Goal: Check status: Check status

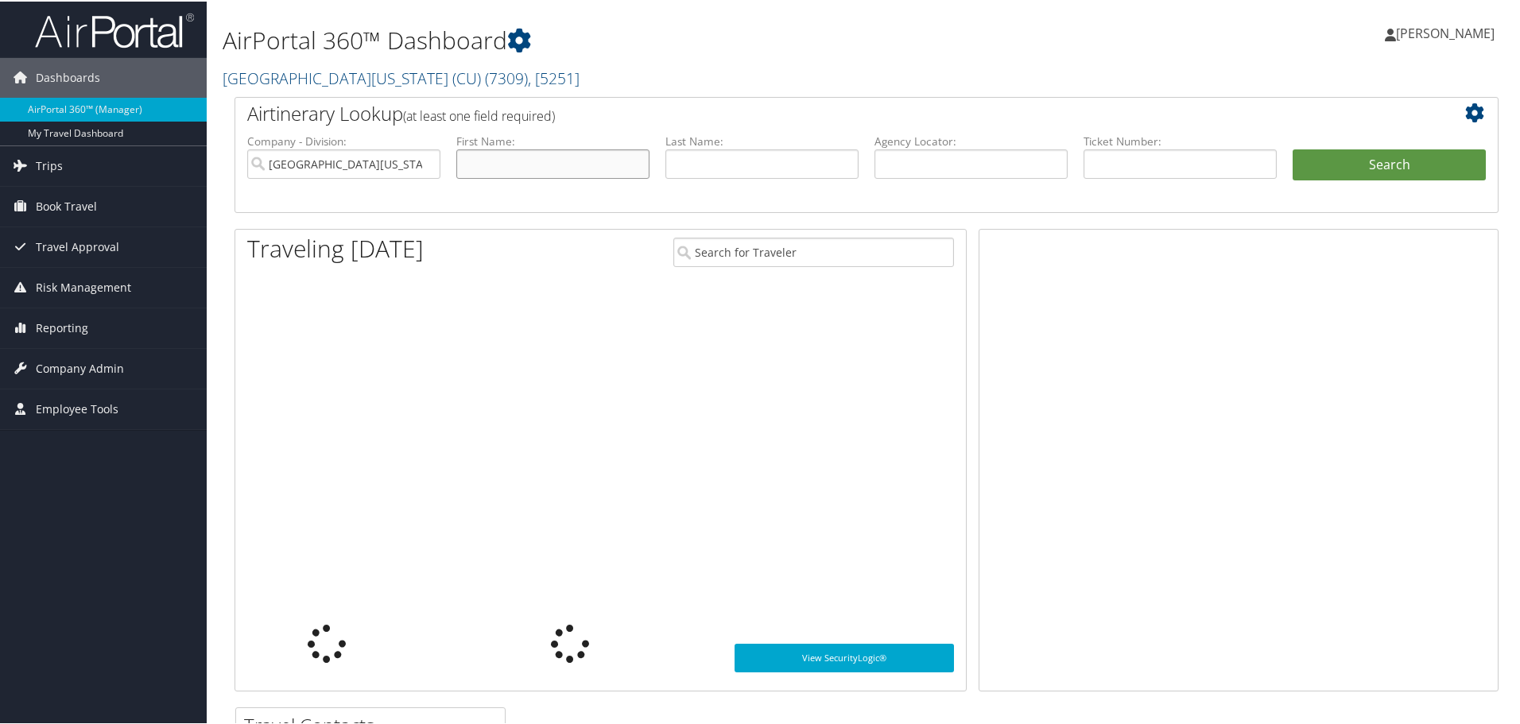
click at [489, 170] on input "text" at bounding box center [552, 162] width 193 height 29
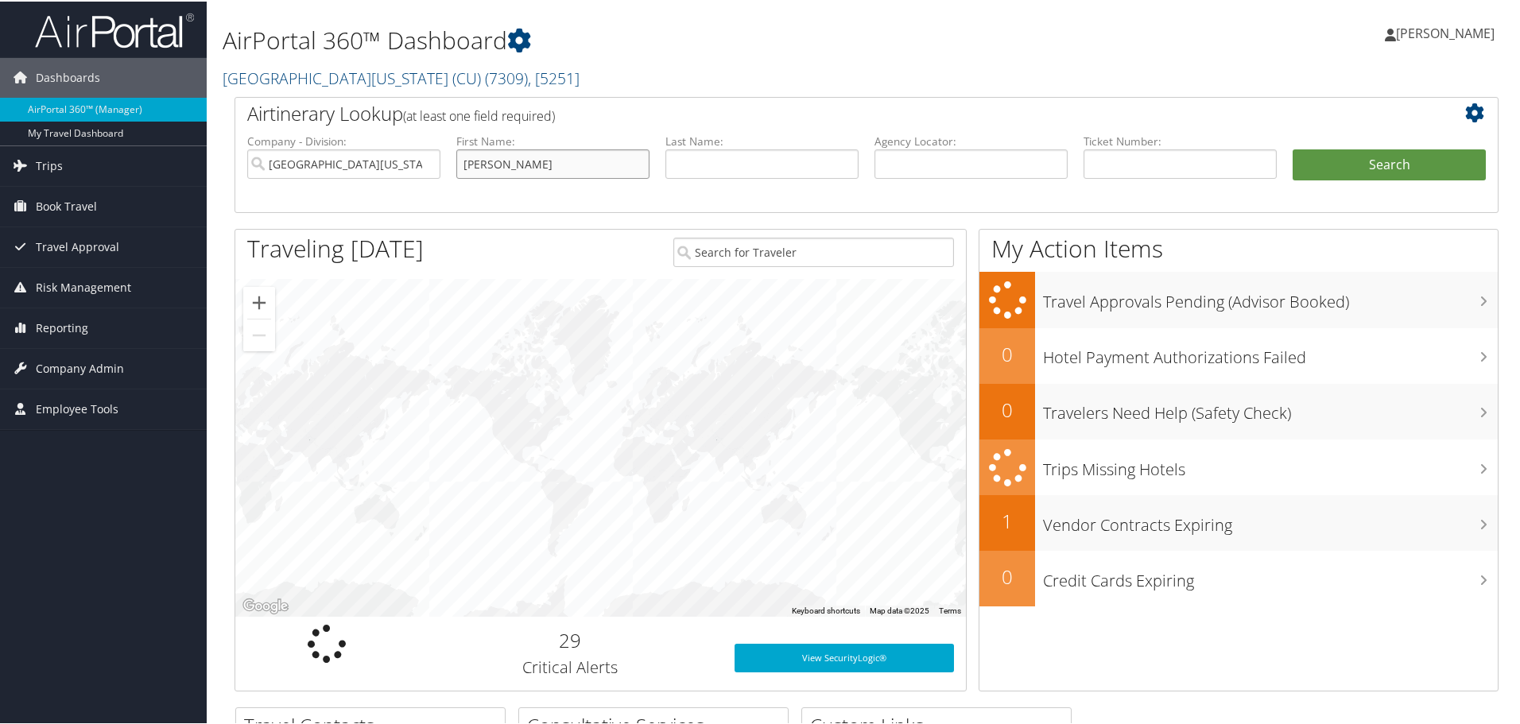
type input "[PERSON_NAME]"
click at [1393, 168] on button "Search" at bounding box center [1389, 164] width 193 height 32
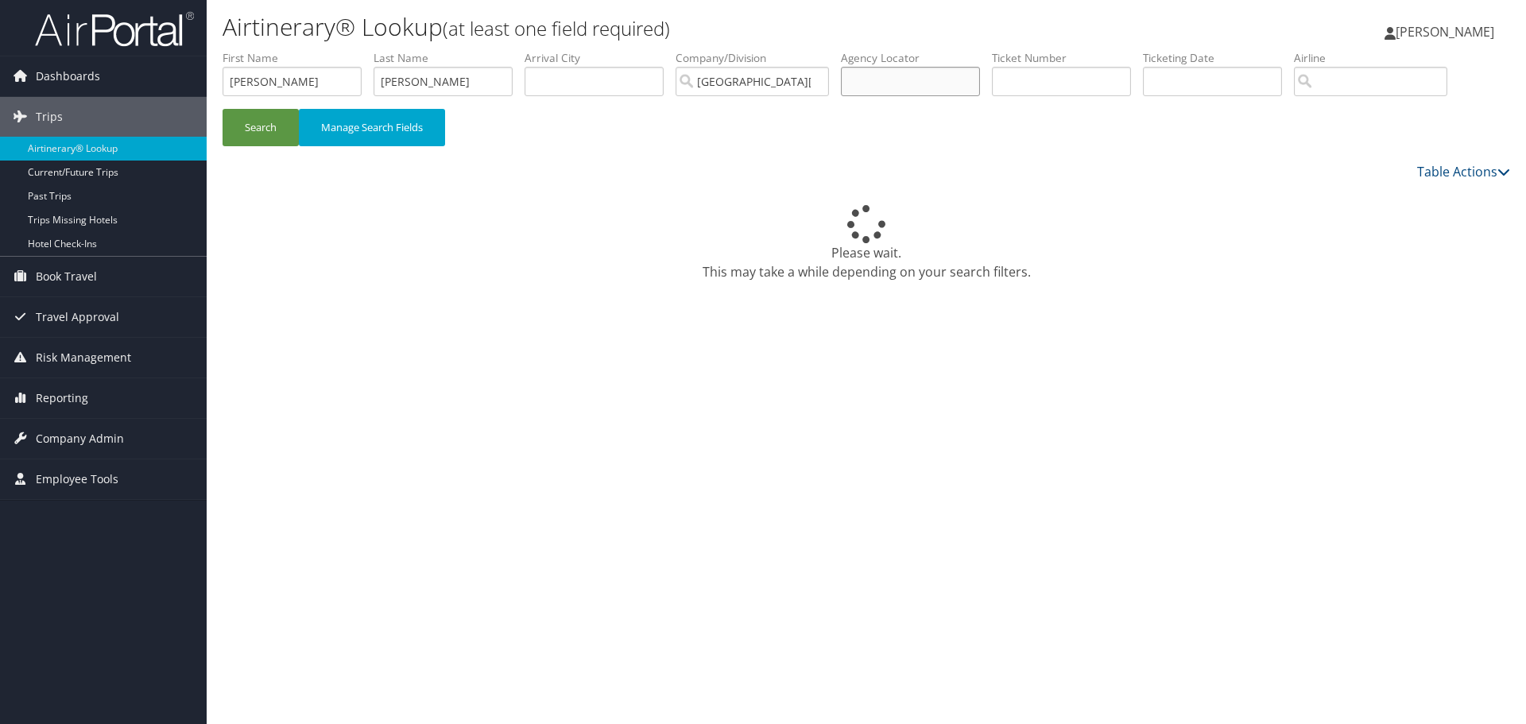
click at [887, 87] on input "text" at bounding box center [910, 81] width 139 height 29
type input "DK40QX"
click at [896, 83] on input "text" at bounding box center [910, 81] width 139 height 29
click at [266, 132] on button "Search" at bounding box center [261, 127] width 76 height 37
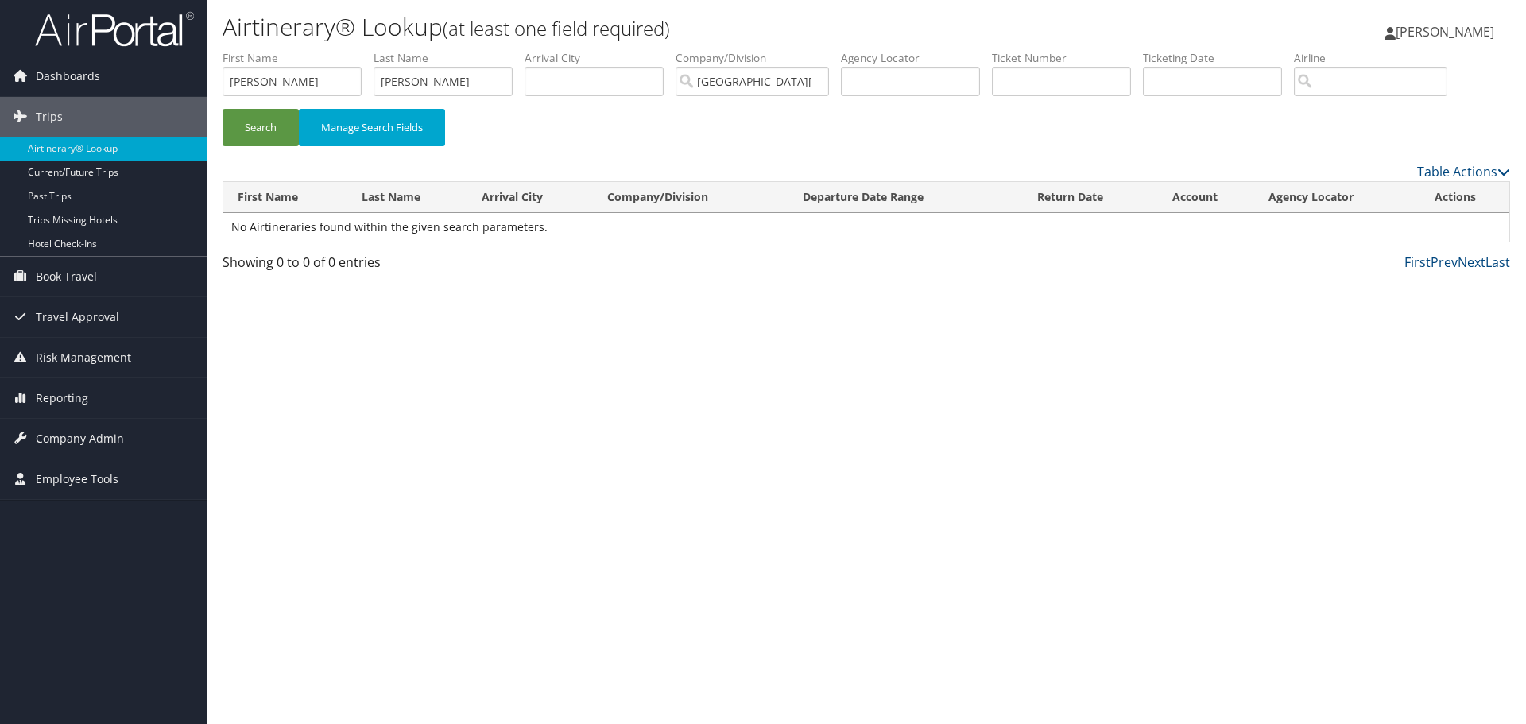
drag, startPoint x: 876, startPoint y: 59, endPoint x: 880, endPoint y: 81, distance: 22.6
click at [876, 59] on label "Agency Locator" at bounding box center [916, 58] width 151 height 16
click at [880, 81] on input "text" at bounding box center [910, 81] width 139 height 29
paste input "DK40QX"
type input "DK40QX"
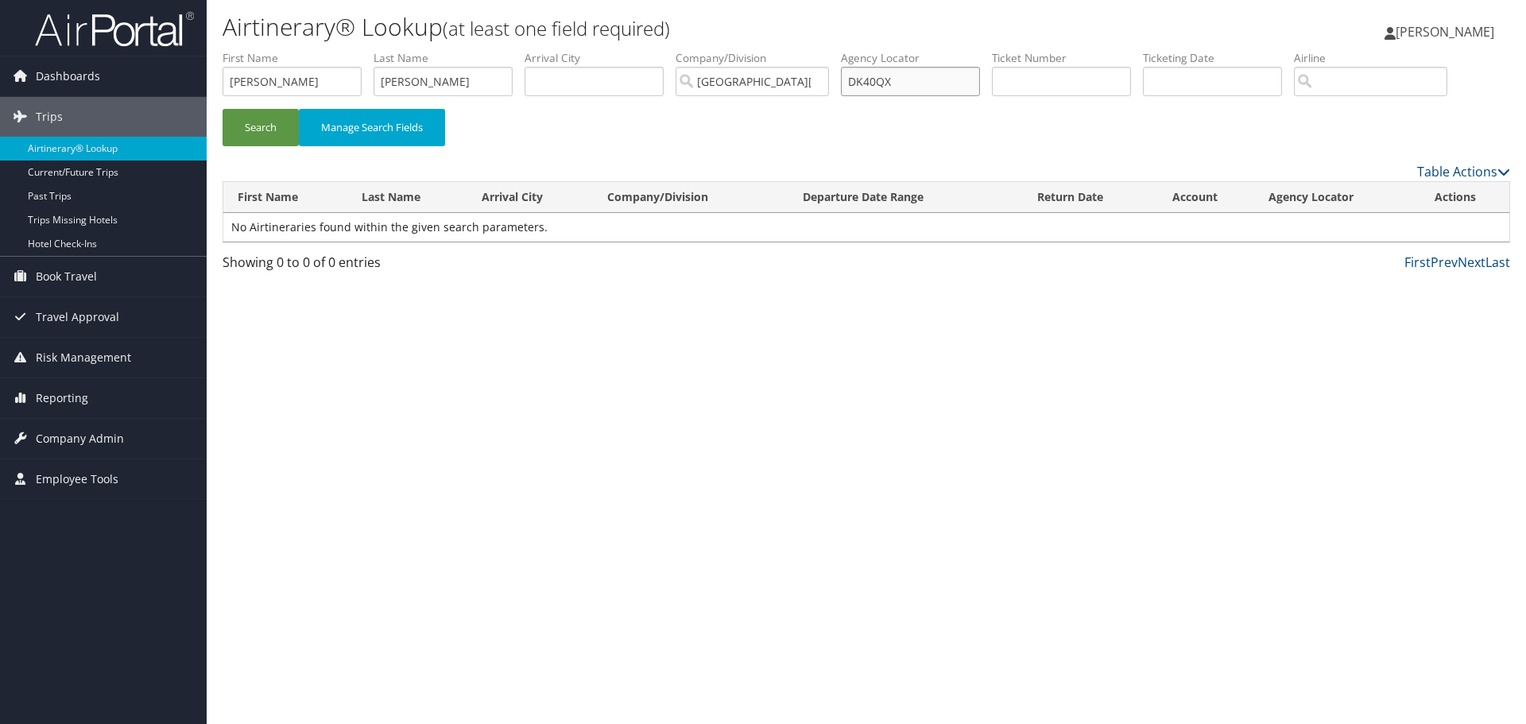
click at [223, 109] on button "Search" at bounding box center [261, 127] width 76 height 37
click at [252, 121] on button "Search" at bounding box center [261, 127] width 76 height 37
drag, startPoint x: 426, startPoint y: 79, endPoint x: 366, endPoint y: 65, distance: 62.1
click at [366, 50] on ul "First Name zina Last Name evans Departure City Arrival City Company/Division Un…" at bounding box center [867, 50] width 1288 height 0
click at [151, 69] on div "Dashboards AirPortal 360™ (Manager) My Travel Dashboard Trips Airtinerary® Look…" at bounding box center [763, 362] width 1526 height 724
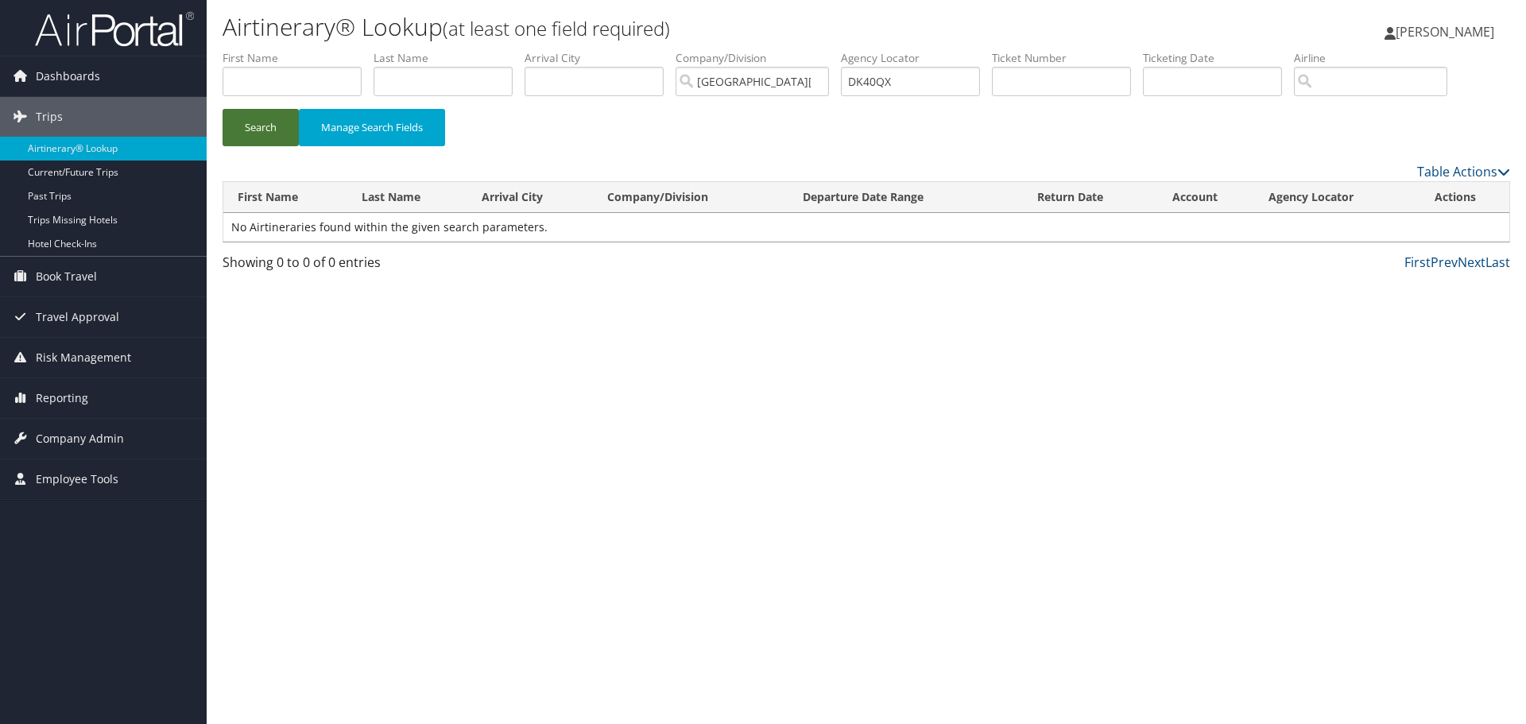
click at [273, 140] on button "Search" at bounding box center [261, 127] width 76 height 37
drag, startPoint x: 921, startPoint y: 77, endPoint x: 804, endPoint y: 63, distance: 117.7
click at [804, 50] on ul "First Name Last Name Departure City Arrival City Company/Division University of…" at bounding box center [867, 50] width 1288 height 0
click at [68, 400] on span "Reporting" at bounding box center [62, 398] width 52 height 40
drag, startPoint x: 887, startPoint y: 82, endPoint x: 885, endPoint y: 22, distance: 59.7
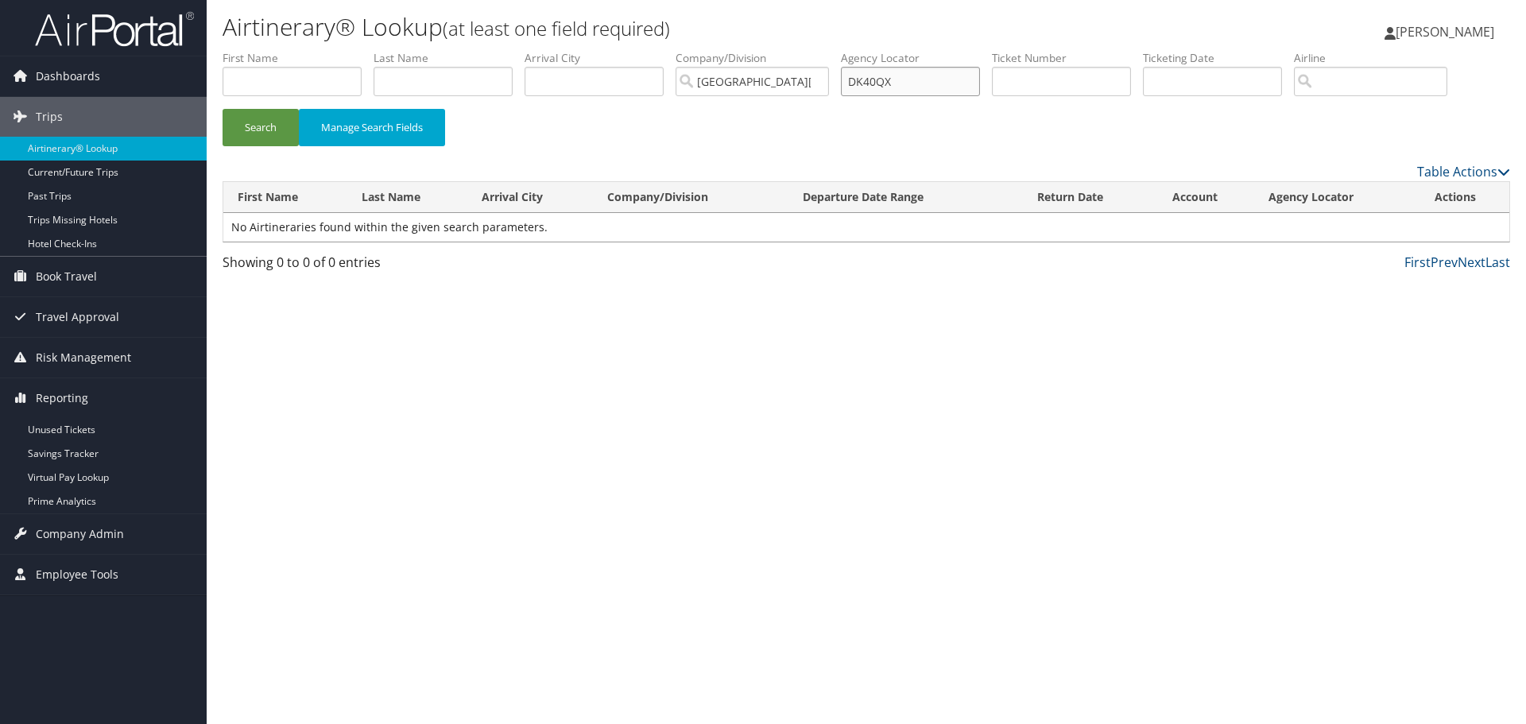
click at [885, 79] on input "DK40QX" at bounding box center [910, 81] width 139 height 29
type input "DK4OQX"
click at [223, 109] on button "Search" at bounding box center [261, 127] width 76 height 37
click at [799, 83] on input "[GEOGRAPHIC_DATA][US_STATE] (CU)" at bounding box center [752, 81] width 153 height 29
click at [798, 83] on input "search" at bounding box center [752, 81] width 153 height 29
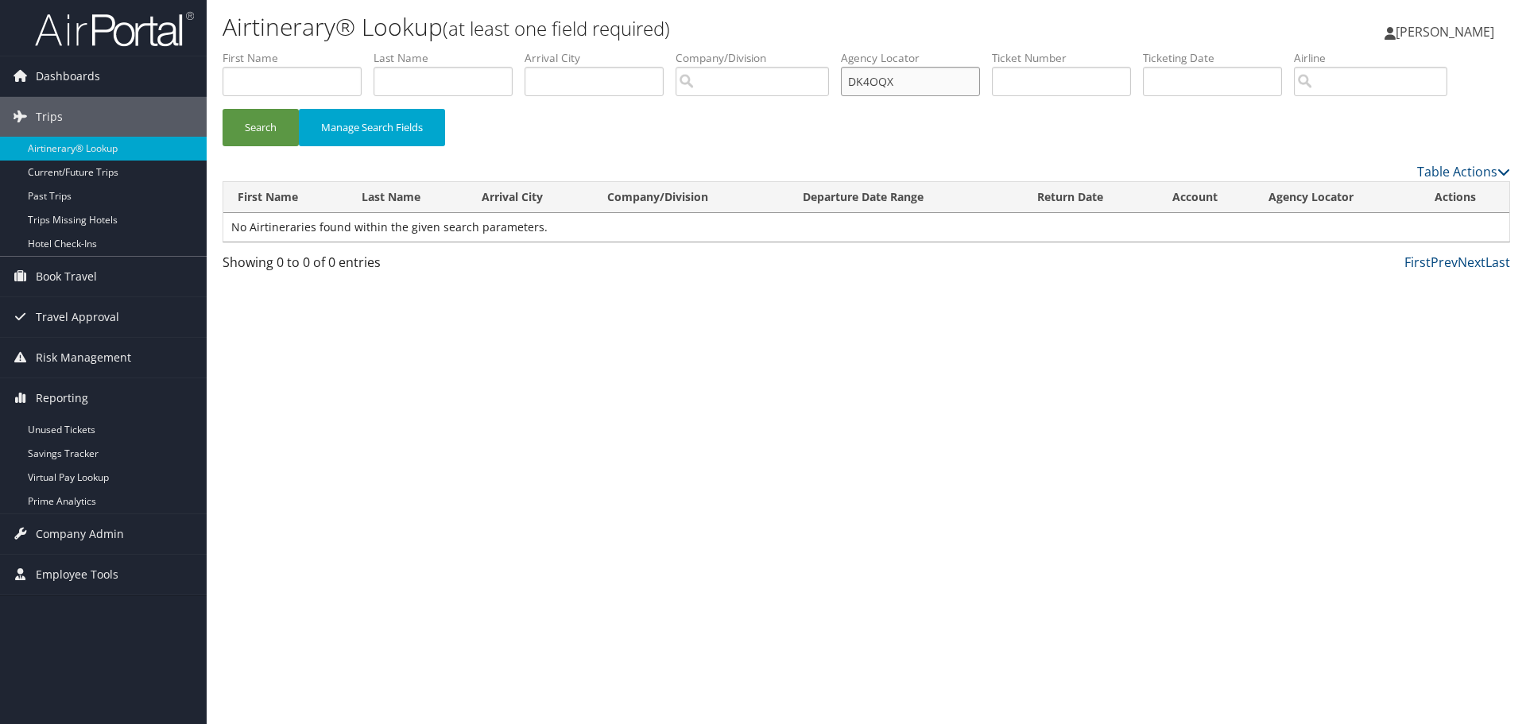
click at [881, 82] on input "DK4OQX" at bounding box center [910, 81] width 139 height 29
drag, startPoint x: 890, startPoint y: 81, endPoint x: 907, endPoint y: 79, distance: 17.6
click at [890, 81] on input "DK4OQX" at bounding box center [910, 81] width 139 height 29
type input "DK40QX"
click at [223, 109] on button "Search" at bounding box center [261, 127] width 76 height 37
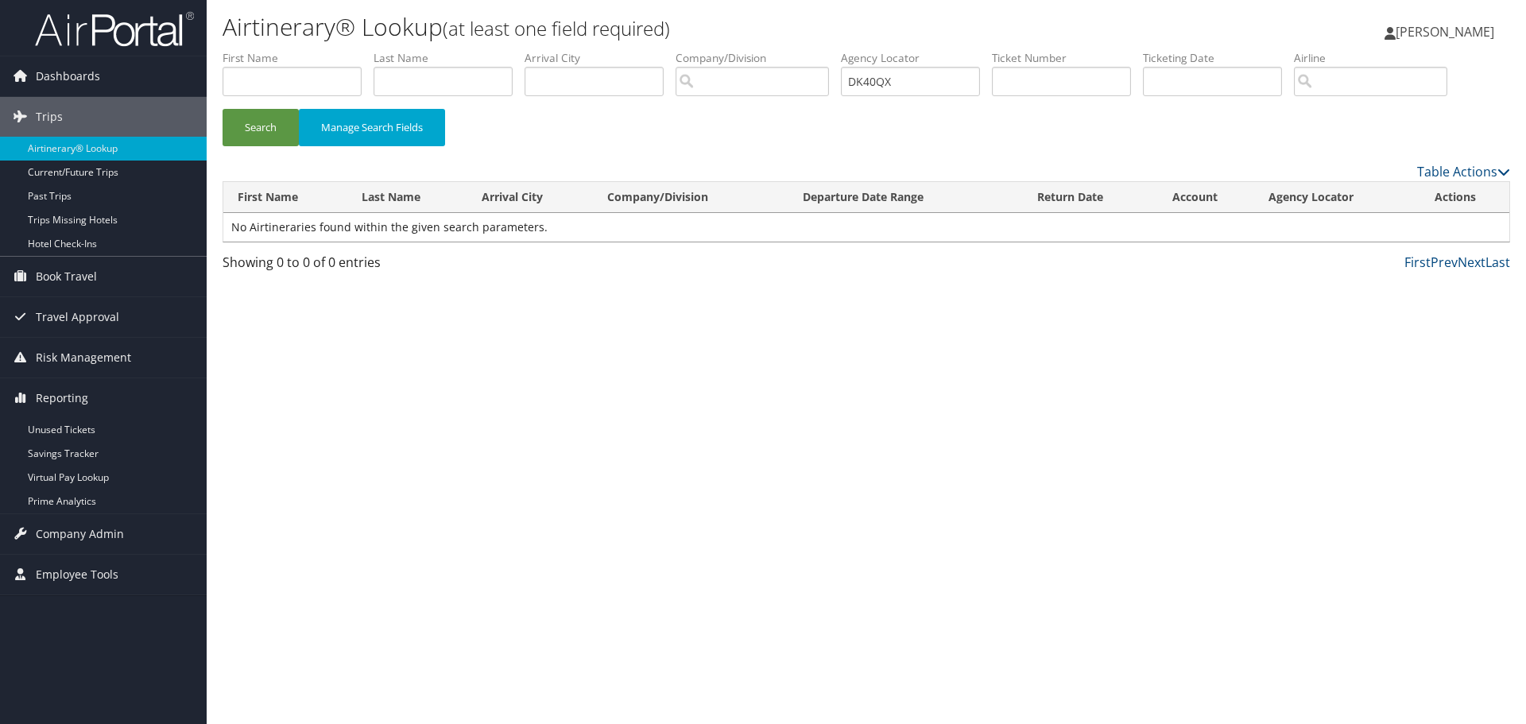
drag, startPoint x: 373, startPoint y: 477, endPoint x: 364, endPoint y: 475, distance: 8.9
click at [373, 477] on div "Airtinerary® Lookup (at least one field required) Sophia Lueth Sophia Lueth My …" at bounding box center [867, 362] width 1320 height 724
